Goal: Task Accomplishment & Management: Use online tool/utility

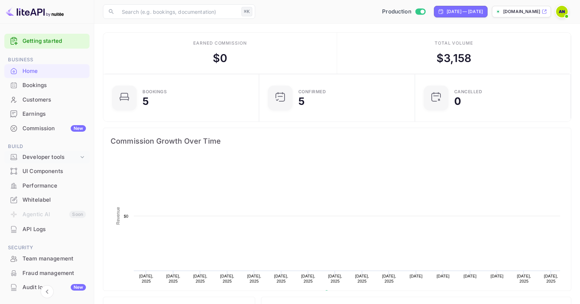
scroll to position [118, 152]
click at [81, 155] on icon at bounding box center [82, 156] width 7 height 7
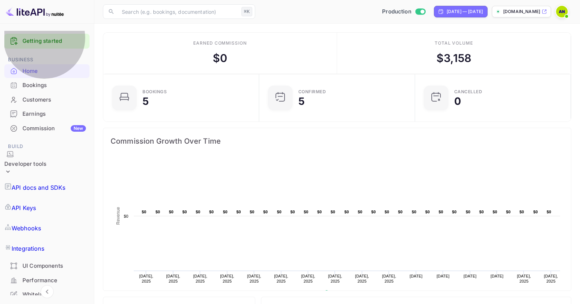
click at [53, 218] on link "Webhooks" at bounding box center [46, 228] width 85 height 20
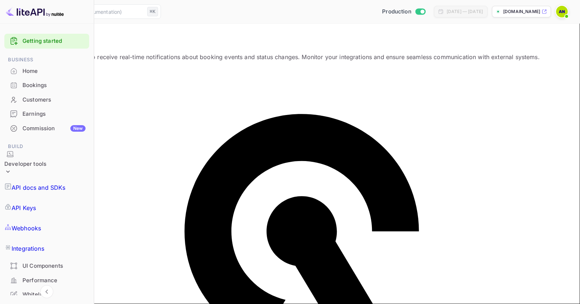
paste input "https://breadfastapp.retool.com/url/lite-api-cug"
type input "https://breadfastapp.retool.com/url/lite-api-cug"
type input "Retool Webhook (CUG)"
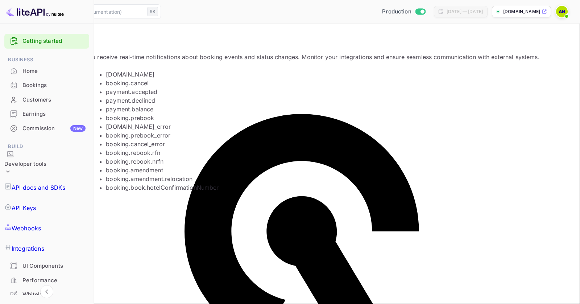
click at [131, 79] on li "booking.book" at bounding box center [190, 74] width 168 height 9
click at [134, 87] on li "booking.cancel" at bounding box center [190, 83] width 168 height 9
click at [135, 96] on li "payment.accepted" at bounding box center [190, 91] width 168 height 9
click at [139, 105] on li "payment.declined" at bounding box center [190, 100] width 168 height 9
click at [139, 114] on li "payment.balance" at bounding box center [190, 109] width 168 height 9
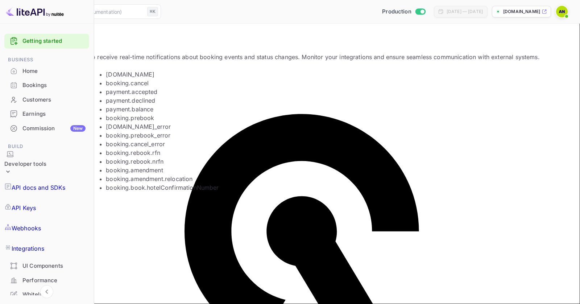
click at [139, 122] on li "booking.prebook" at bounding box center [190, 118] width 168 height 9
click at [142, 131] on li "booking.book_error" at bounding box center [190, 126] width 168 height 9
click at [143, 140] on li "booking.prebook_error" at bounding box center [190, 135] width 168 height 9
click at [144, 148] on li "booking.cancel_error" at bounding box center [190, 144] width 168 height 9
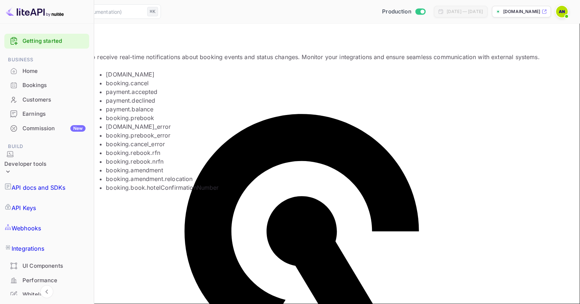
click at [144, 148] on li "booking.rebook.rfn" at bounding box center [190, 152] width 168 height 9
click at [145, 157] on li "booking.rebook.nrfn" at bounding box center [190, 161] width 168 height 9
click at [148, 166] on li "booking.amendment" at bounding box center [190, 170] width 168 height 9
click at [156, 175] on li "booking.amendment.relocation" at bounding box center [190, 178] width 168 height 9
click at [162, 189] on li "booking.book.hotelConfirmationNumber" at bounding box center [190, 187] width 168 height 9
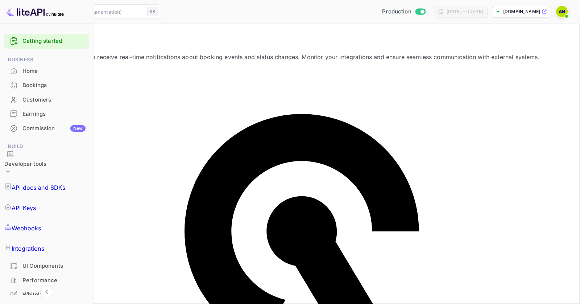
scroll to position [71, 0]
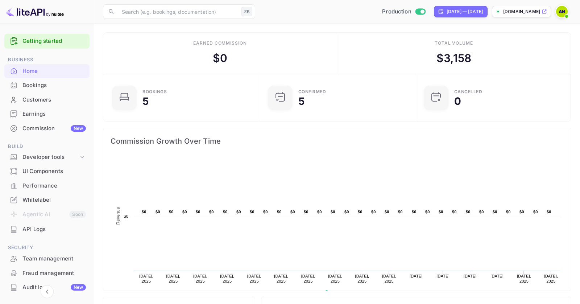
scroll to position [60, 0]
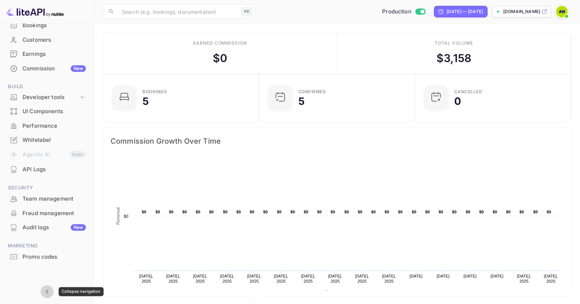
click at [48, 291] on icon "Collapse navigation" at bounding box center [47, 291] width 9 height 9
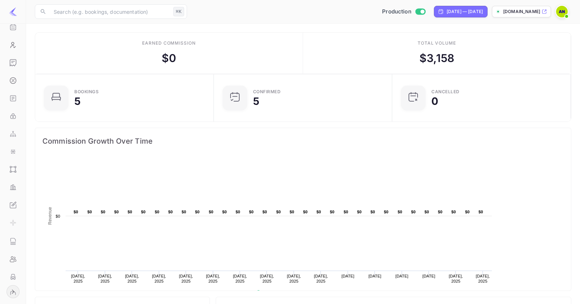
scroll to position [118, 174]
click at [12, 295] on icon "Expand navigation" at bounding box center [13, 291] width 9 height 9
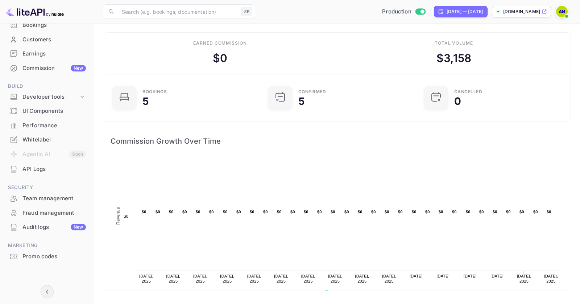
scroll to position [0, 0]
click at [565, 12] on img at bounding box center [562, 12] width 12 height 12
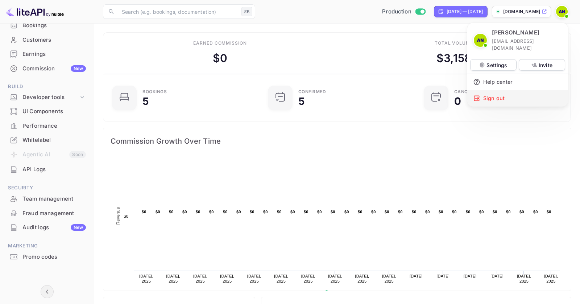
click at [504, 94] on div "Sign out" at bounding box center [518, 98] width 101 height 16
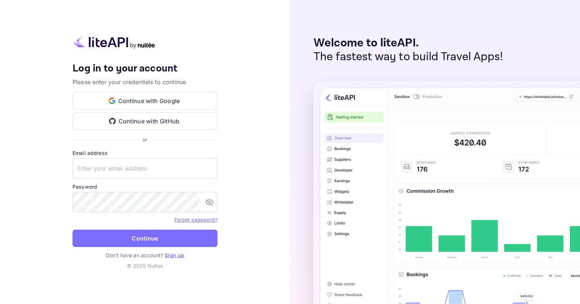
type input "[EMAIL_ADDRESS][DOMAIN_NAME]"
click at [180, 105] on button "Continue with Google" at bounding box center [145, 100] width 145 height 17
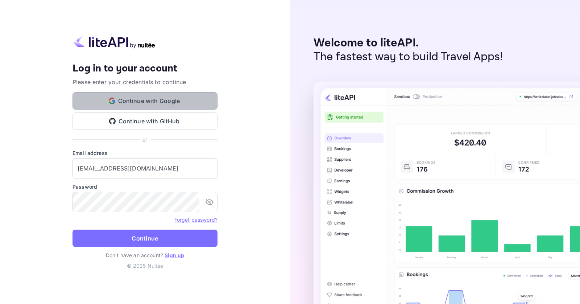
click at [151, 100] on button "Continue with Google" at bounding box center [145, 100] width 145 height 17
